Goal: Navigation & Orientation: Find specific page/section

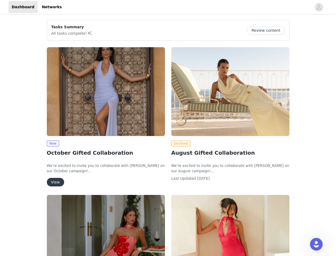
click at [168, 128] on div "Declined August Gifted Collaboration We’re excited to invite you to collaborate…" at bounding box center [230, 116] width 125 height 145
click at [168, 7] on div at bounding box center [188, 7] width 247 height 12
click at [319, 7] on icon "avatar" at bounding box center [319, 7] width 5 height 9
click at [53, 143] on body "Dashboard Networks Tasks Summary All tasks complete! Review content New October…" at bounding box center [168, 128] width 336 height 256
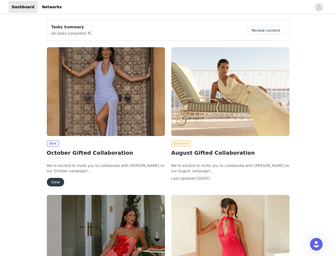
click at [55, 182] on body "Dashboard Networks Tasks Summary All tasks complete! Review content New October…" at bounding box center [168, 128] width 336 height 256
click at [180, 143] on body "Dashboard Networks Tasks Summary All tasks complete! Review content New October…" at bounding box center [168, 128] width 336 height 256
